Goal: Transaction & Acquisition: Purchase product/service

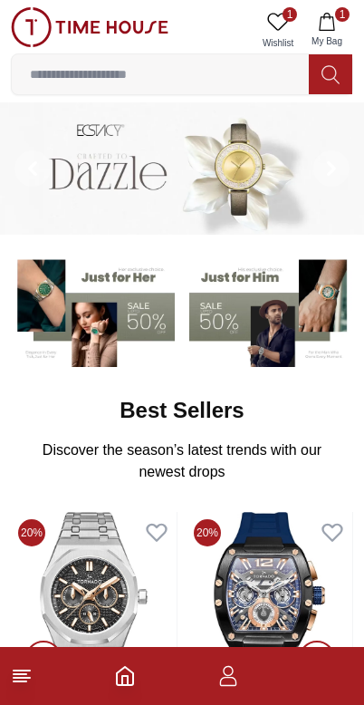
click at [275, 20] on icon at bounding box center [278, 22] width 22 height 22
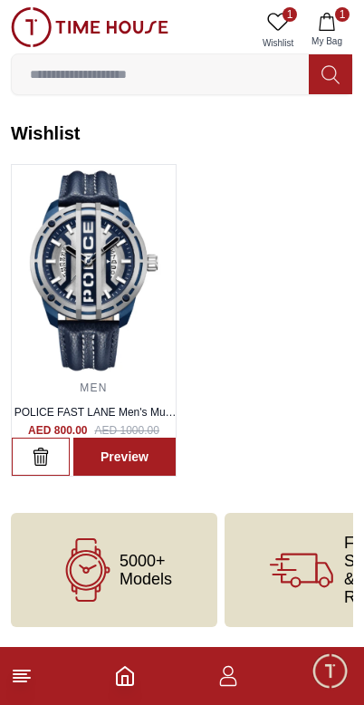
click at [117, 675] on icon "Home" at bounding box center [125, 676] width 16 height 18
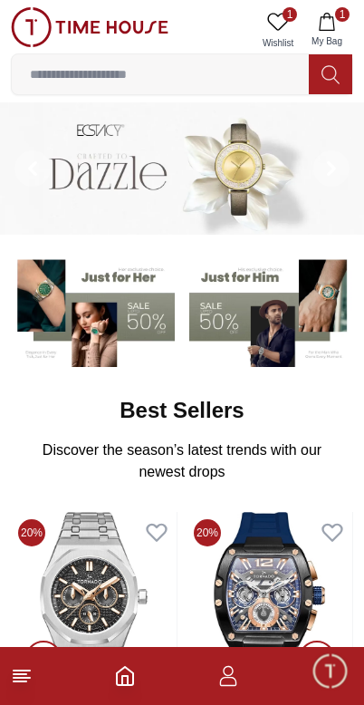
click at [118, 318] on img at bounding box center [93, 310] width 164 height 114
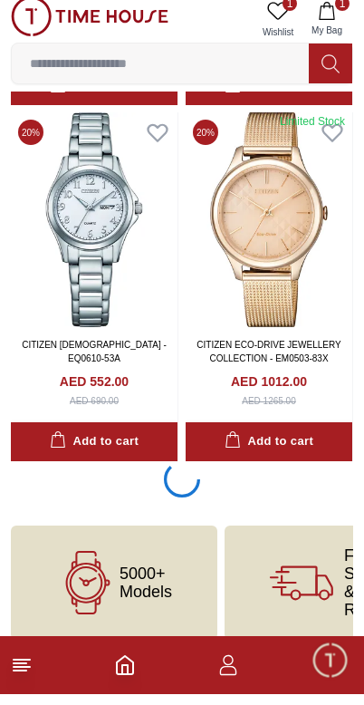
scroll to position [3260, 0]
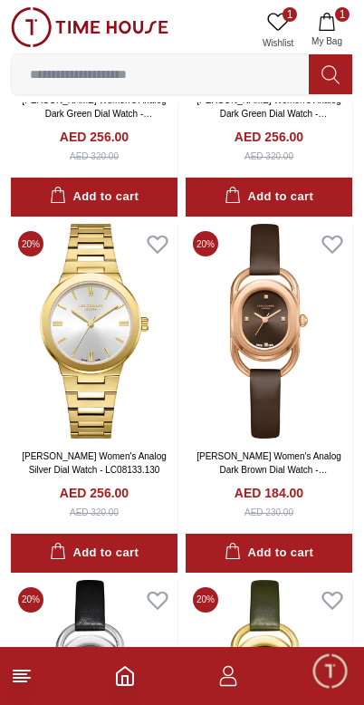
scroll to position [5996, 0]
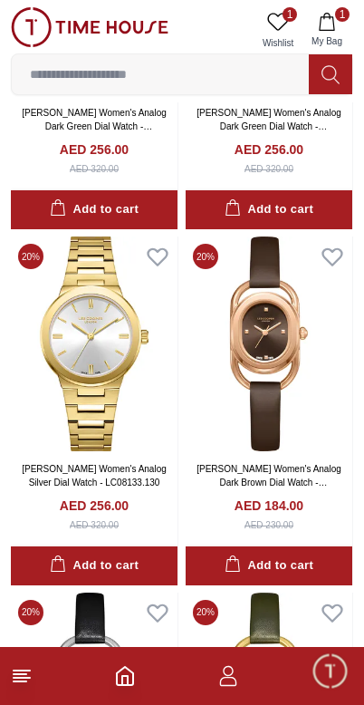
click at [312, 556] on div "Add to cart" at bounding box center [269, 566] width 89 height 21
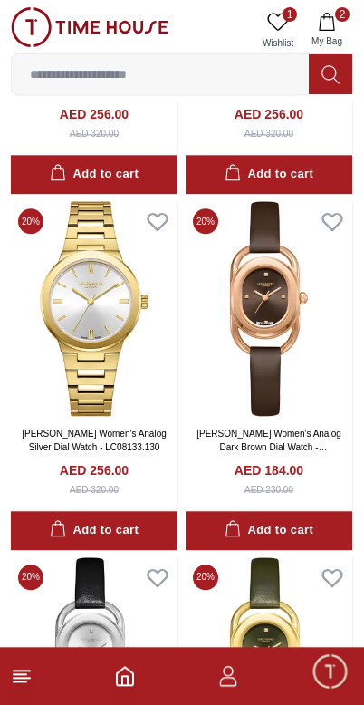
scroll to position [6031, 0]
click at [334, 214] on icon at bounding box center [332, 222] width 19 height 16
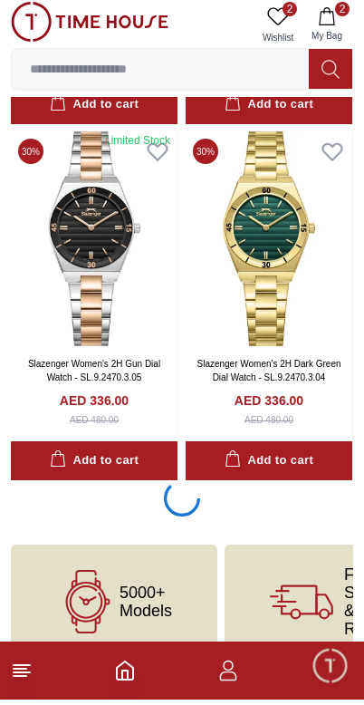
scroll to position [10333, 0]
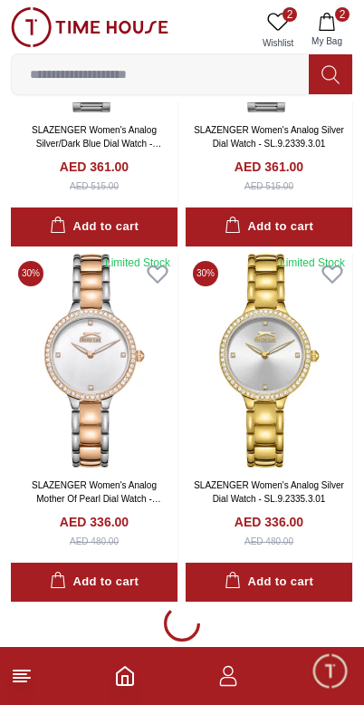
scroll to position [17341, 0]
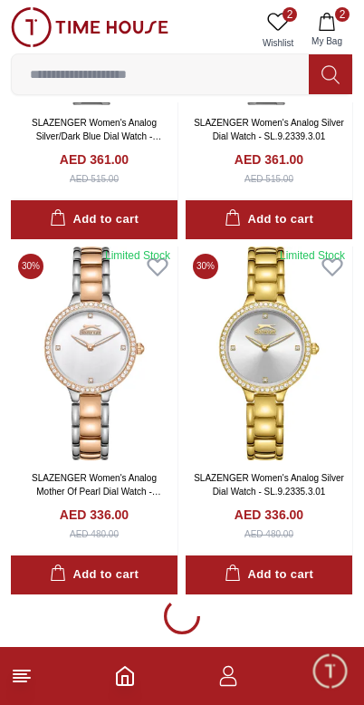
scroll to position [17437, 0]
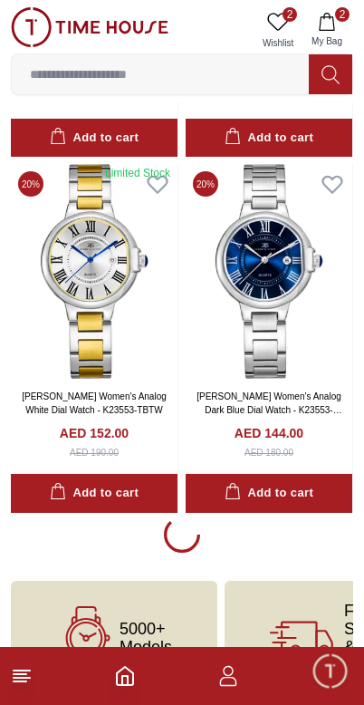
scroll to position [24533, 0]
